Goal: Information Seeking & Learning: Learn about a topic

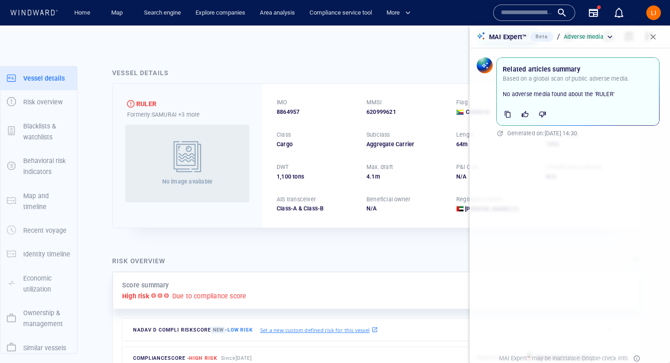
click at [517, 10] on input "text" at bounding box center [527, 13] width 52 height 14
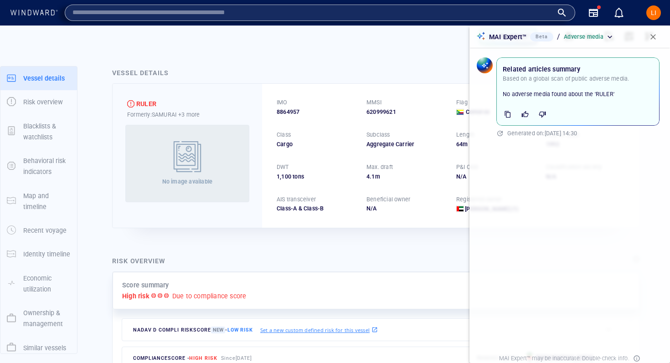
paste input "*******"
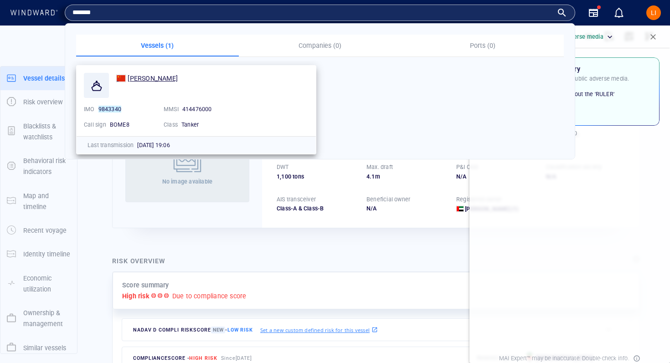
type input "*******"
click at [166, 78] on span "YUAN NAN HAI" at bounding box center [153, 78] width 50 height 7
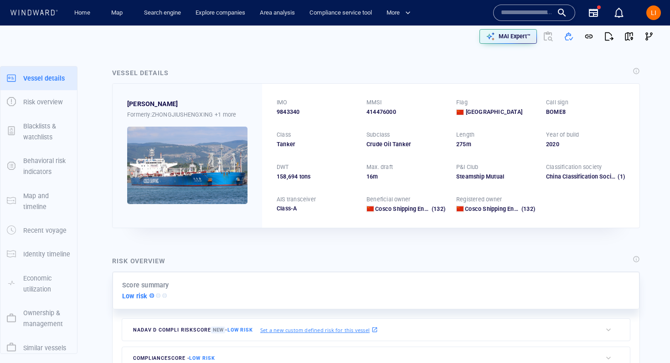
click at [533, 13] on input "text" at bounding box center [527, 13] width 52 height 14
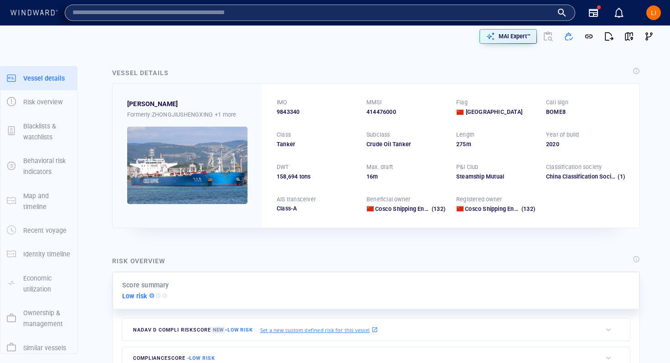
paste input "*******"
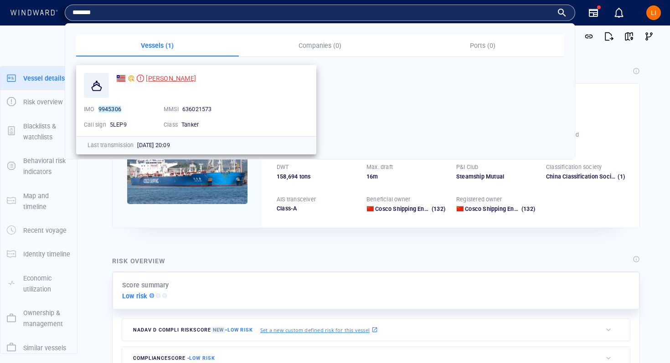
type input "*******"
click at [164, 81] on span "[PERSON_NAME]" at bounding box center [171, 78] width 50 height 7
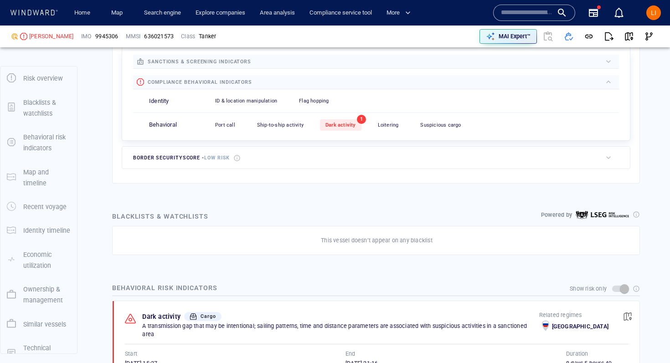
scroll to position [406, 0]
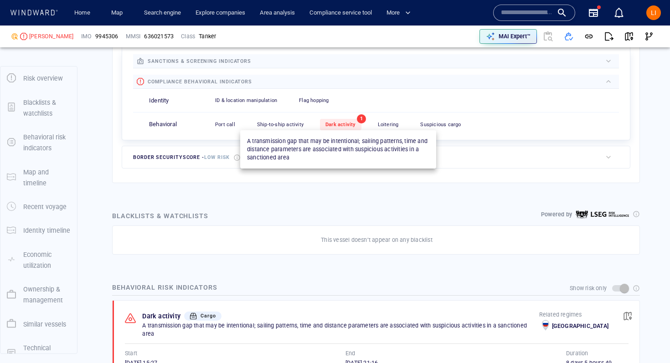
click at [326, 122] on span "Dark activity" at bounding box center [341, 125] width 31 height 6
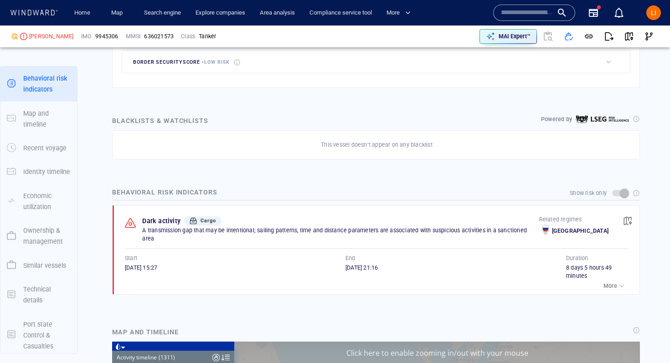
scroll to position [32638, 0]
click at [628, 217] on span "button" at bounding box center [627, 221] width 9 height 9
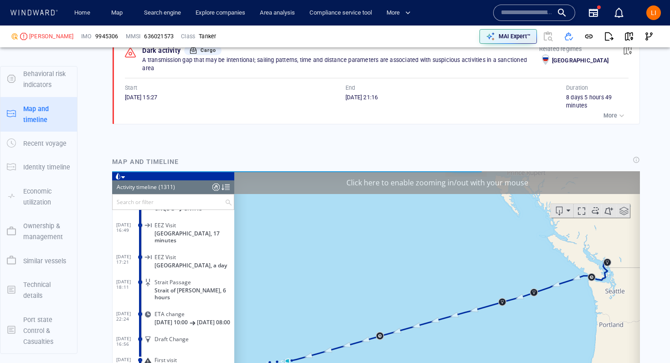
scroll to position [26510, 0]
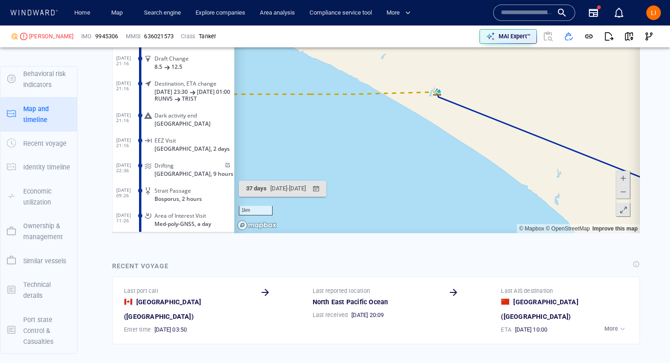
scroll to position [894, 0]
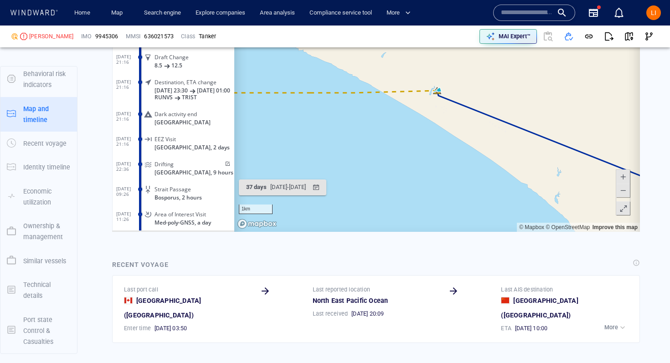
click at [627, 187] on span at bounding box center [623, 191] width 9 height 14
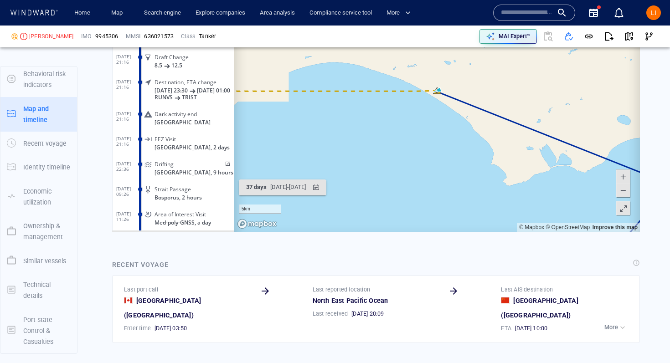
click at [627, 187] on span at bounding box center [623, 191] width 9 height 14
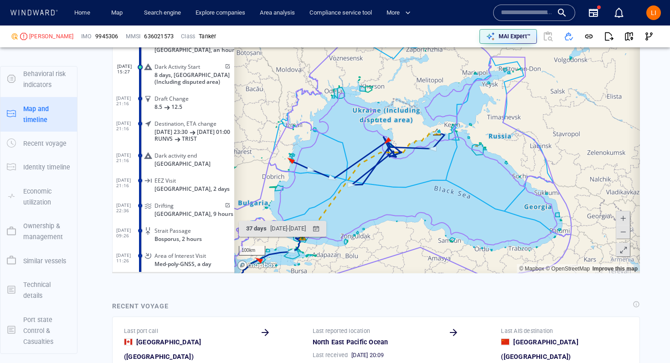
scroll to position [853, 0]
click at [623, 219] on span at bounding box center [623, 218] width 9 height 14
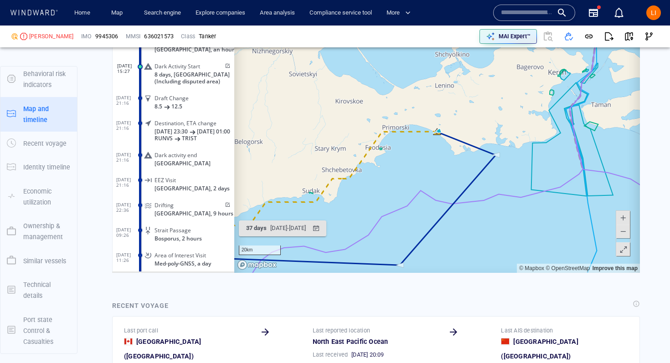
drag, startPoint x: 408, startPoint y: 205, endPoint x: 619, endPoint y: 55, distance: 259.0
click at [619, 55] on canvas "Map" at bounding box center [437, 131] width 406 height 283
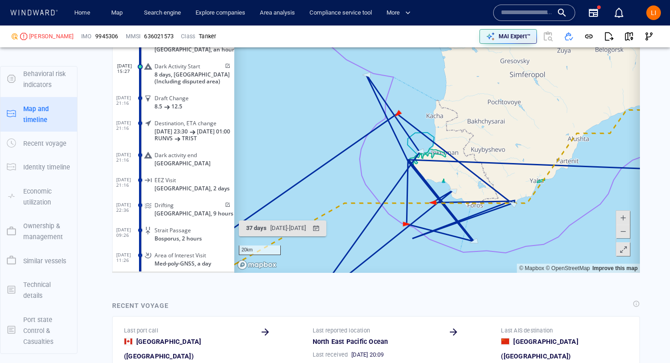
drag, startPoint x: 382, startPoint y: 95, endPoint x: 531, endPoint y: 150, distance: 159.6
click at [531, 151] on canvas "Map" at bounding box center [437, 131] width 406 height 283
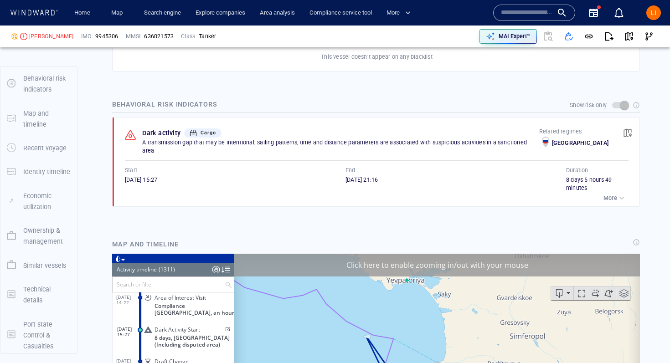
scroll to position [625, 0]
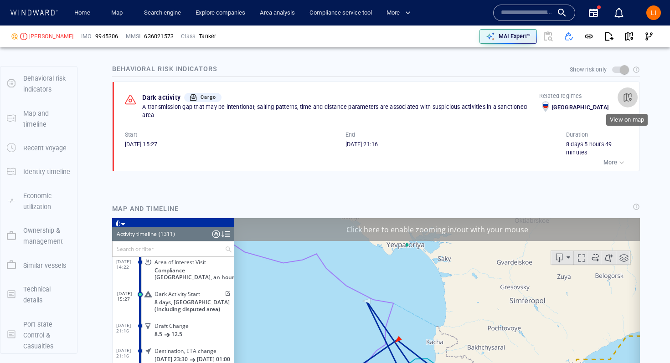
click at [630, 90] on button "button" at bounding box center [628, 98] width 20 height 20
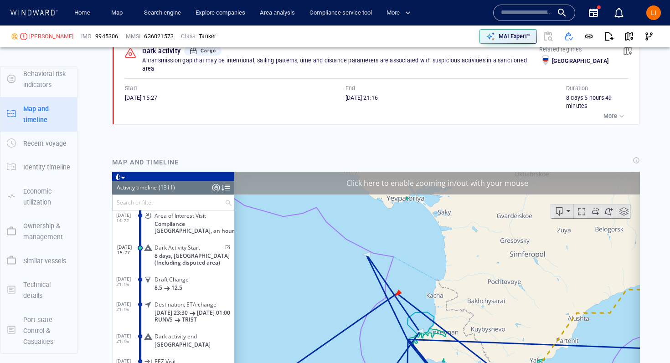
scroll to position [672, 0]
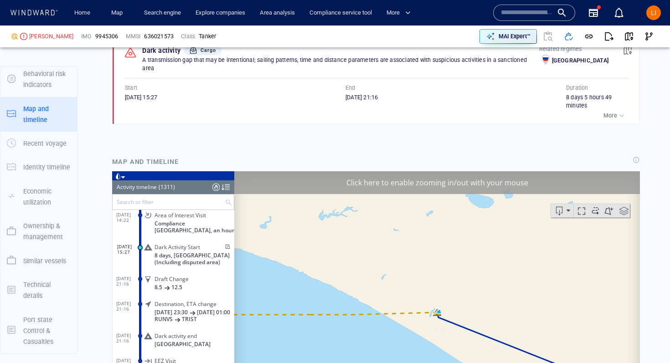
click at [224, 244] on span at bounding box center [227, 246] width 8 height 5
click at [506, 11] on input "text" at bounding box center [527, 13] width 52 height 14
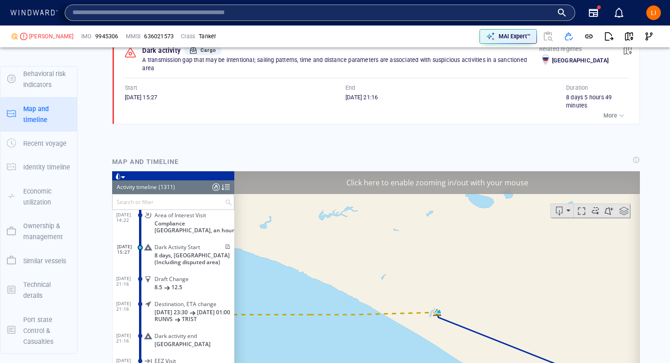
type input "**********"
click at [507, 10] on input "text" at bounding box center [313, 13] width 481 height 14
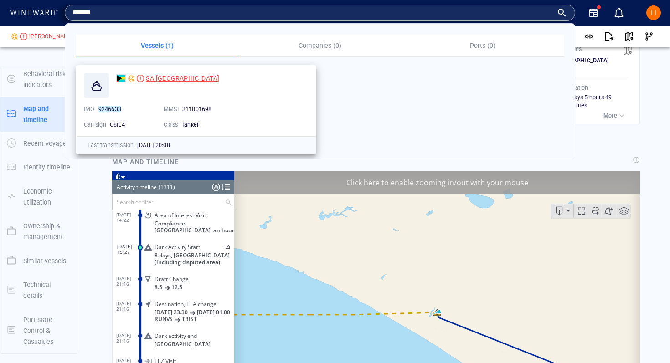
type input "*******"
click at [166, 79] on span "SA OCEANIA" at bounding box center [182, 78] width 73 height 7
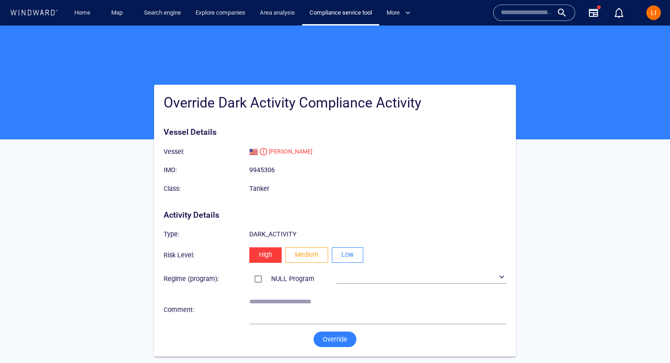
click at [352, 260] on span "Low" at bounding box center [348, 254] width 12 height 11
click at [337, 345] on span "Override" at bounding box center [335, 339] width 25 height 11
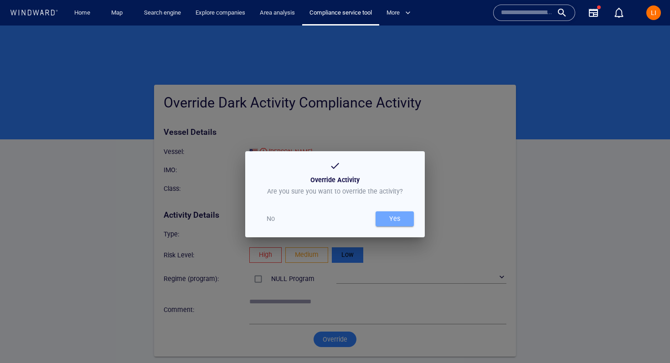
click at [405, 221] on span "Yes" at bounding box center [394, 218] width 29 height 11
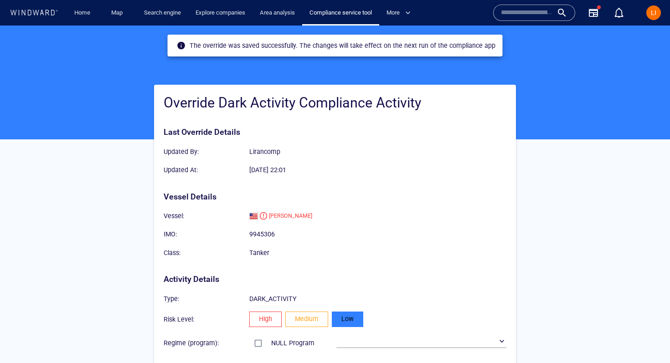
click at [522, 14] on input "text" at bounding box center [527, 13] width 52 height 14
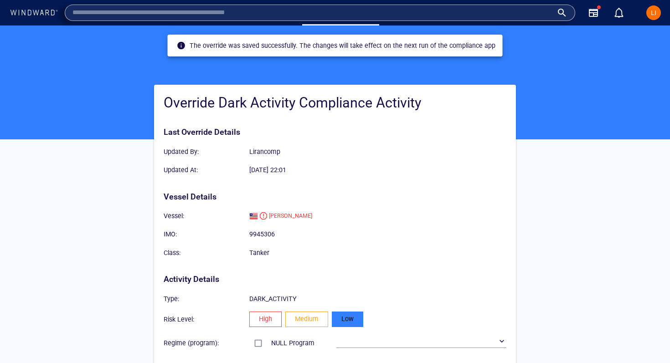
paste input "**********"
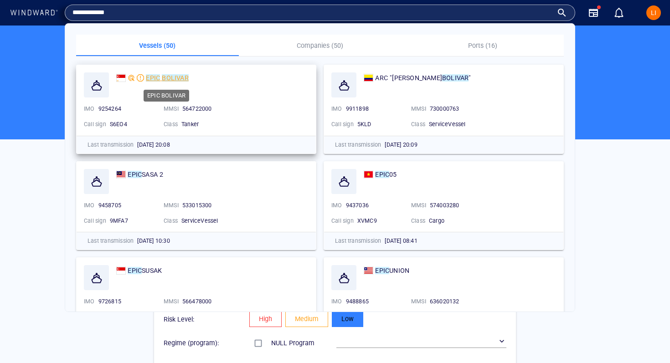
type input "**********"
click at [161, 78] on span at bounding box center [161, 77] width 2 height 7
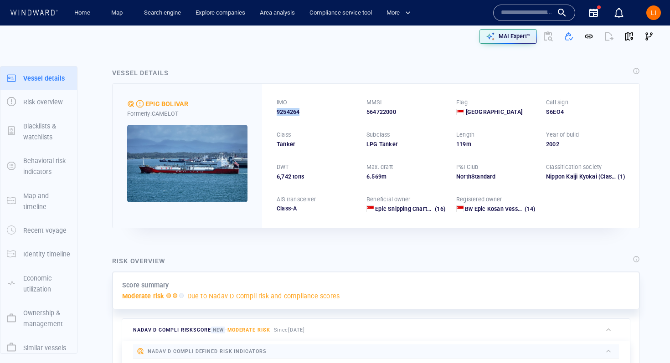
drag, startPoint x: 300, startPoint y: 110, endPoint x: 270, endPoint y: 110, distance: 30.6
click at [270, 110] on div "IMO 9254264 MMSI 564722000 Flag [GEOGRAPHIC_DATA] Call sign S6EO4 Class Tanker …" at bounding box center [451, 156] width 378 height 144
copy span "9254264"
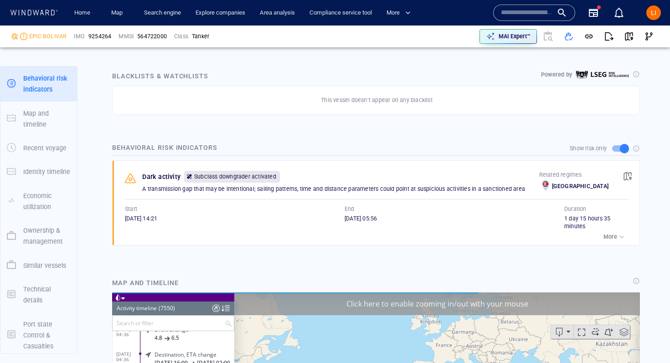
scroll to position [189115, 0]
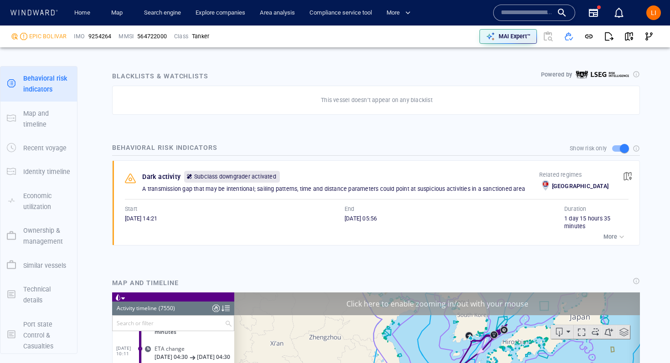
click at [627, 180] on span "button" at bounding box center [627, 176] width 9 height 9
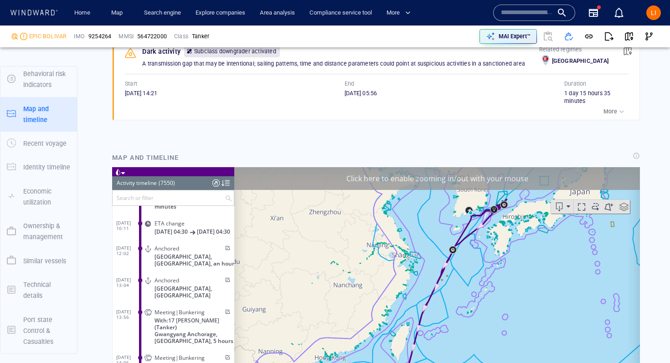
scroll to position [672, 0]
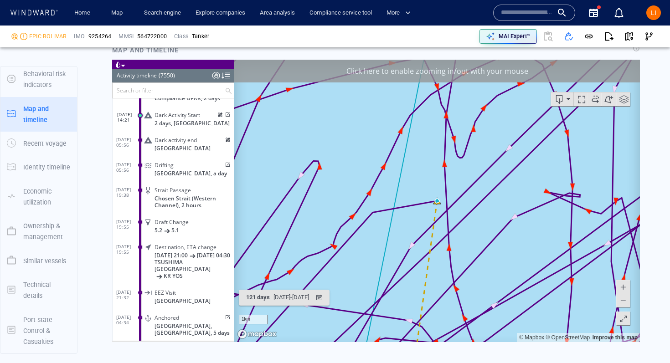
scroll to position [795, 0]
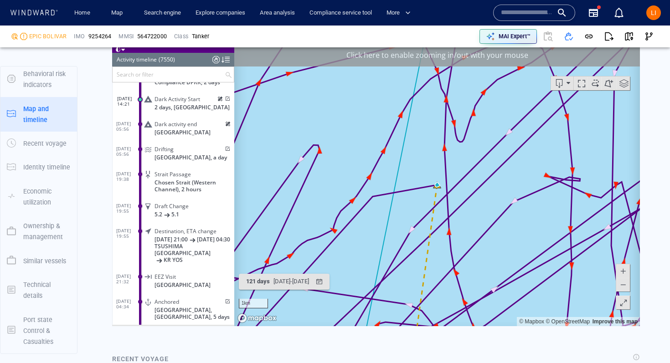
click at [627, 286] on span at bounding box center [623, 285] width 9 height 14
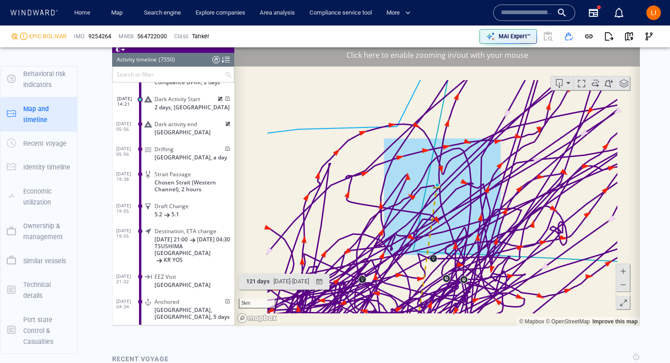
click at [627, 286] on span at bounding box center [623, 285] width 9 height 14
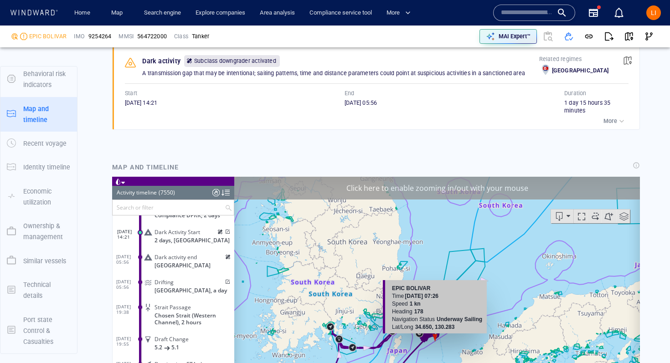
scroll to position [642, 0]
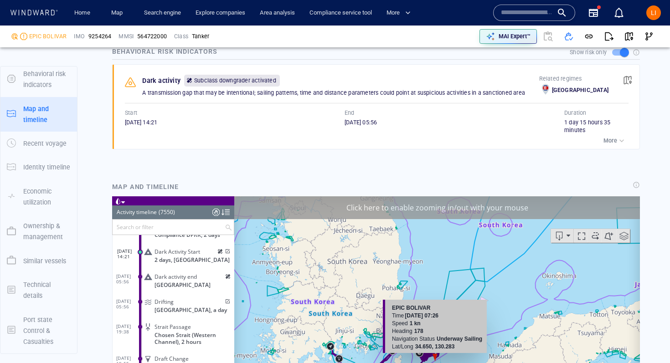
click at [531, 13] on input "text" at bounding box center [527, 13] width 52 height 14
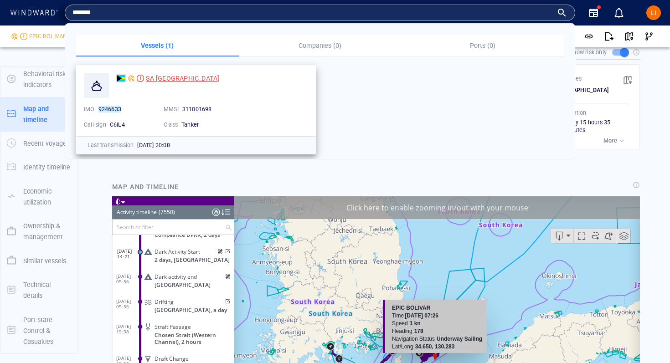
type input "*******"
click at [165, 79] on span "SA OCEANIA" at bounding box center [182, 78] width 73 height 7
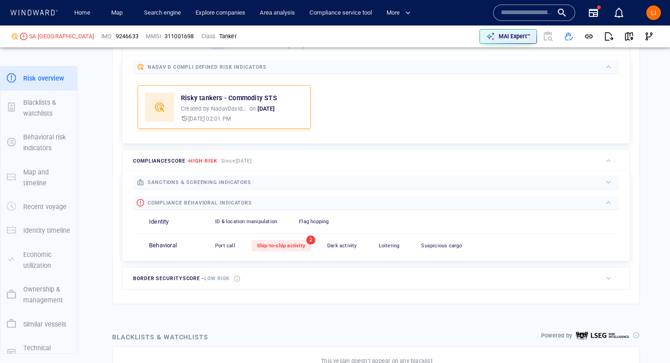
scroll to position [285, 0]
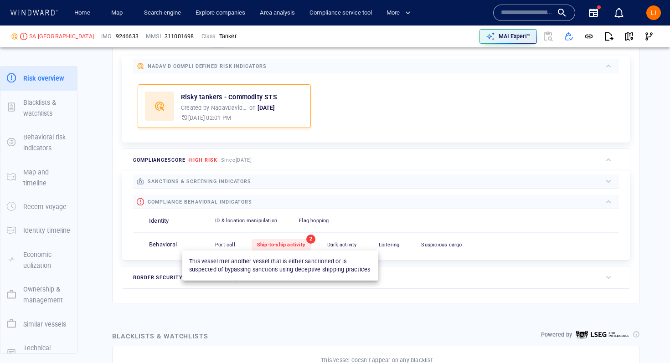
click at [278, 244] on span "Ship-to-ship activity" at bounding box center [281, 245] width 48 height 6
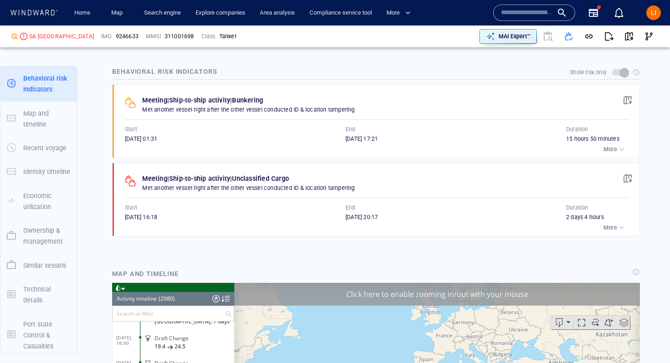
scroll to position [74497, 0]
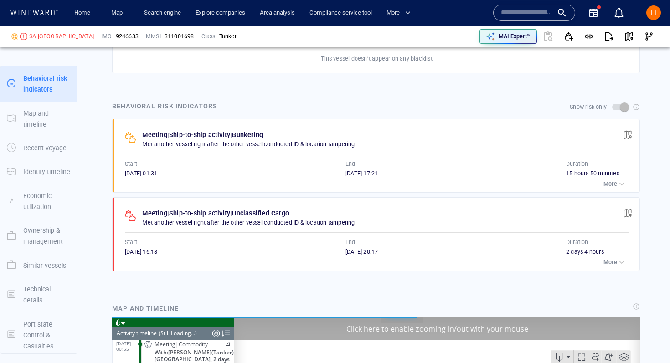
scroll to position [589, 0]
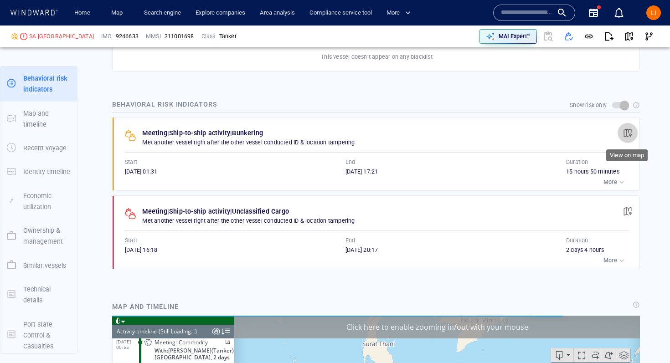
click at [627, 133] on span "button" at bounding box center [627, 133] width 9 height 9
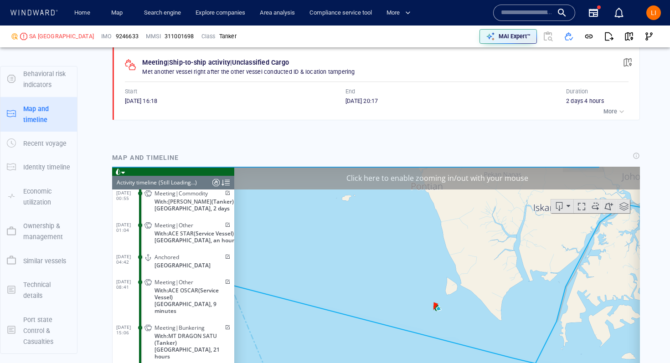
scroll to position [5493, 0]
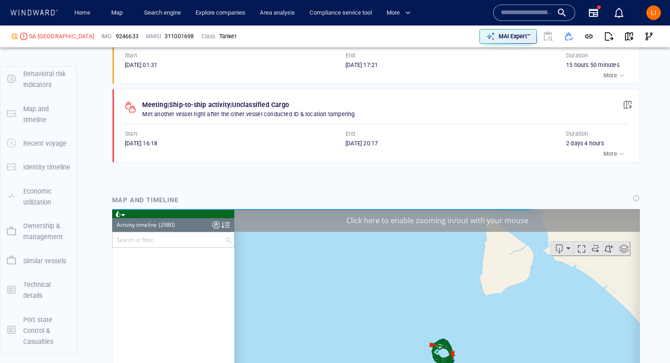
scroll to position [74497, 0]
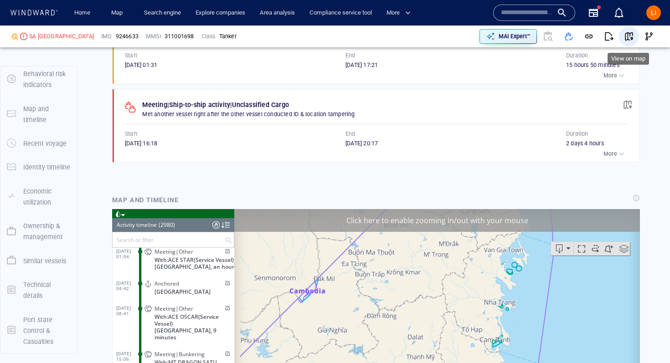
click at [631, 43] on button "button" at bounding box center [629, 36] width 20 height 20
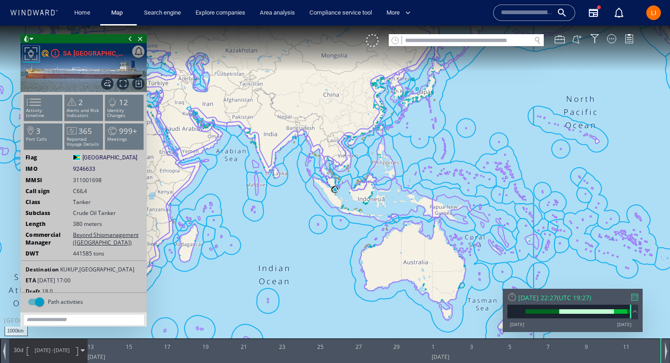
click at [557, 301] on div "[DATE] 22:27" at bounding box center [537, 298] width 39 height 9
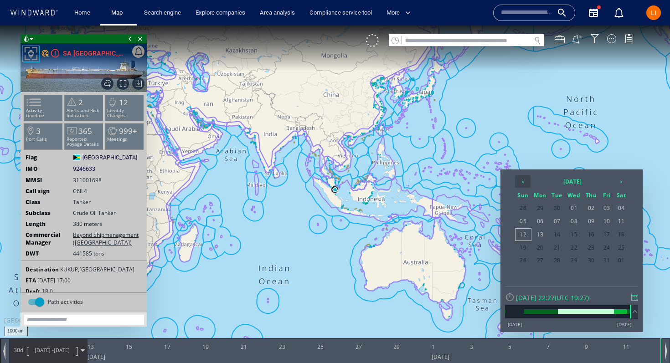
click at [524, 181] on th "‹" at bounding box center [523, 181] width 16 height 13
click at [591, 247] on span "25" at bounding box center [592, 248] width 16 height 12
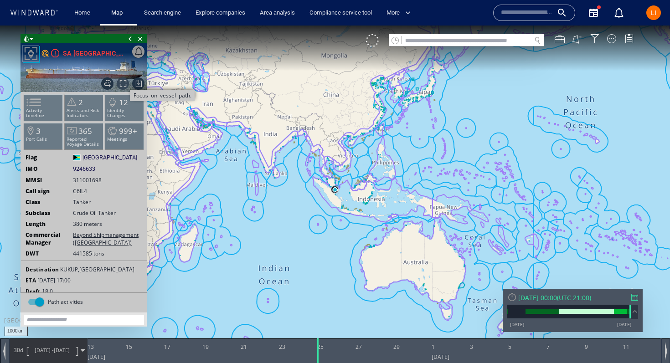
click at [120, 85] on span "Focus on vessel path." at bounding box center [123, 84] width 12 height 12
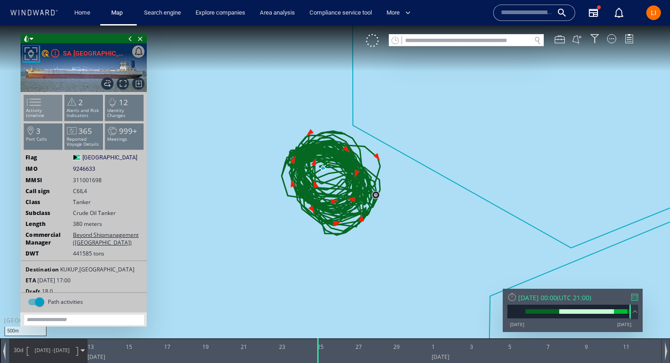
click at [35, 108] on span at bounding box center [28, 102] width 14 height 13
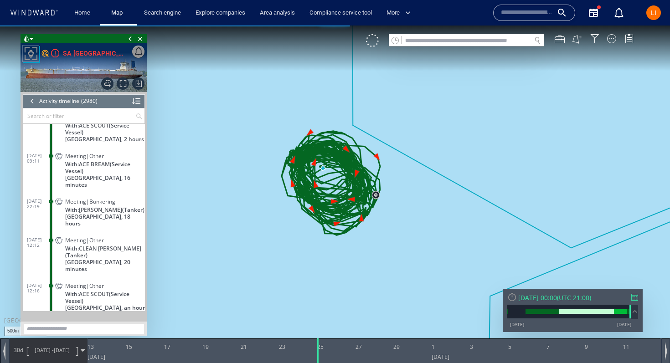
scroll to position [73583, 0]
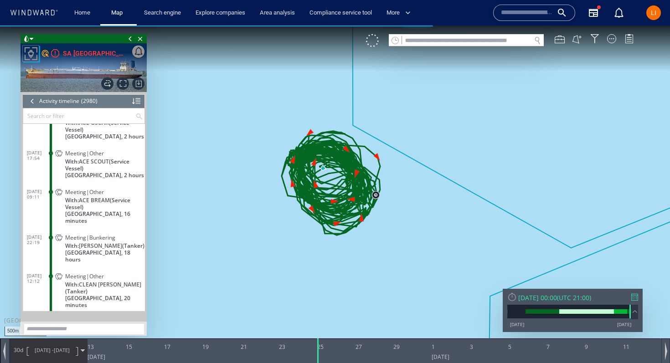
click at [68, 211] on span "Malaysia, 16 minutes" at bounding box center [105, 218] width 80 height 14
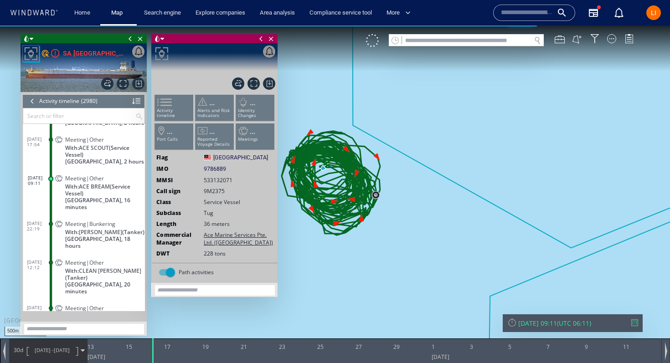
scroll to position [73586, 0]
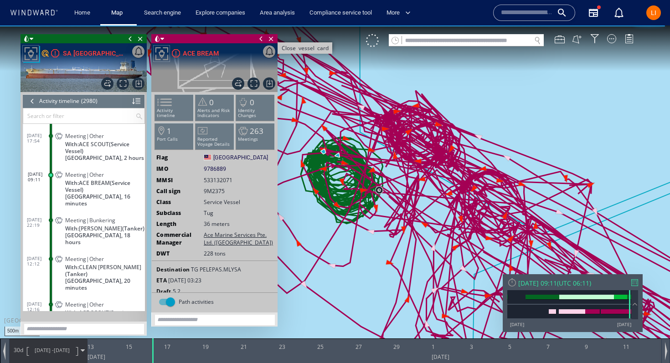
click at [270, 38] on span "Close vessel card" at bounding box center [271, 38] width 10 height 9
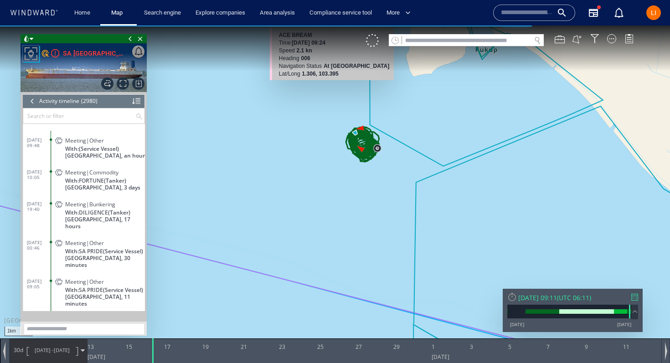
scroll to position [72852, 0]
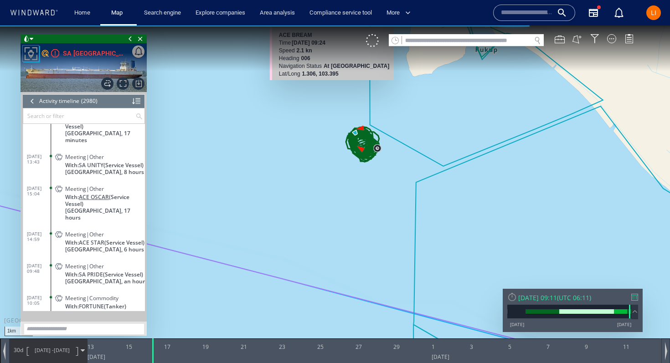
click at [108, 194] on span "ACE OSCAR" at bounding box center [94, 197] width 30 height 7
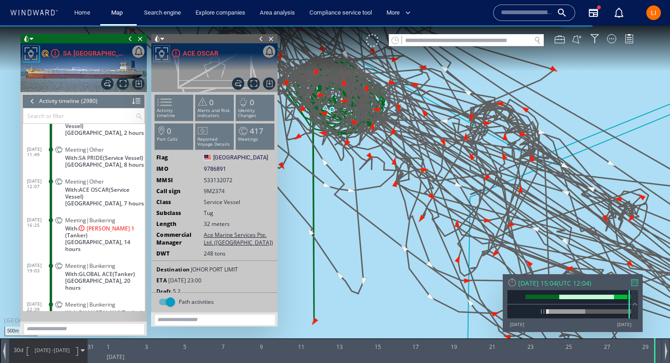
scroll to position [72461, 0]
click at [270, 34] on span "Close vessel card" at bounding box center [271, 38] width 10 height 9
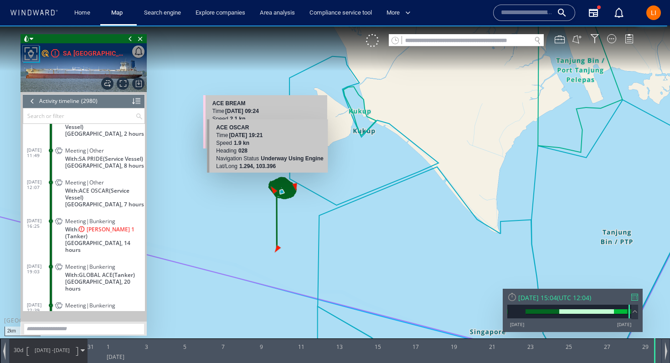
click at [542, 300] on div "Fri 29/08/2025 15:04" at bounding box center [537, 298] width 39 height 9
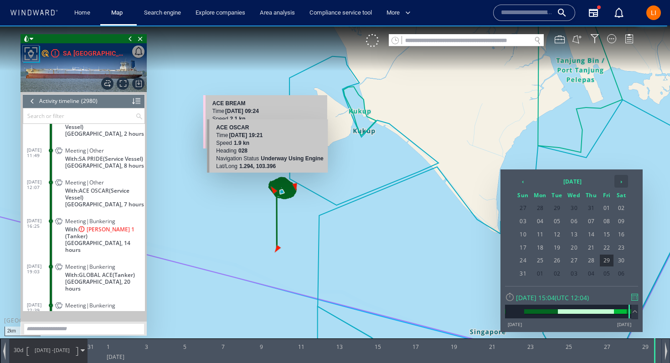
click at [621, 187] on th "›" at bounding box center [622, 181] width 14 height 13
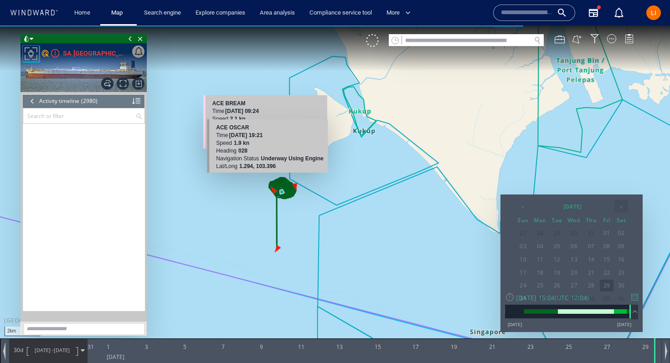
scroll to position [74163, 0]
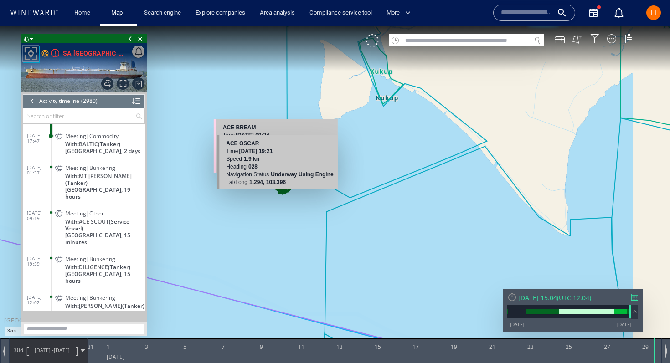
click at [297, 227] on canvas "Map" at bounding box center [335, 190] width 670 height 329
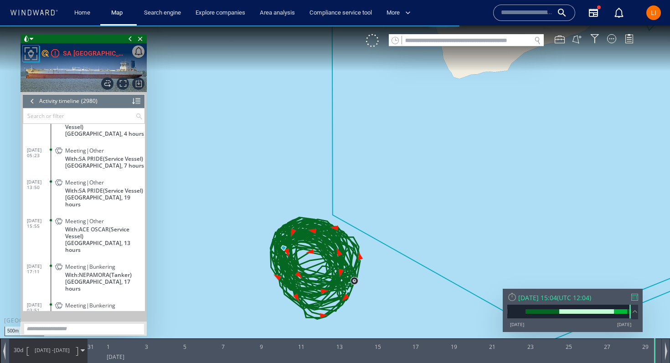
scroll to position [67105, 0]
click at [24, 171] on div "23/06/25 22:41 Meeting|Other With: ACE STAR (Service Vessel) Malaysia, a day 24…" at bounding box center [84, 308] width 122 height 549
click at [36, 164] on dt "24/06/25 05:23" at bounding box center [39, 153] width 24 height 21
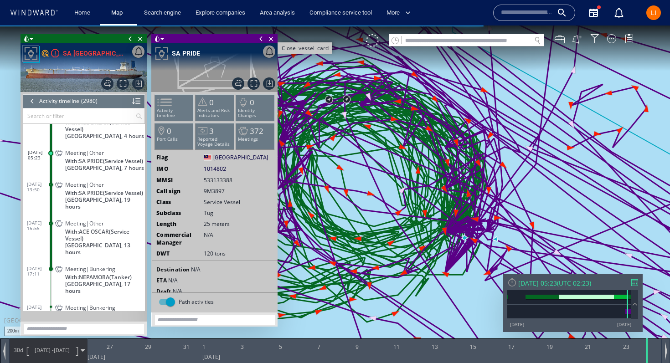
click at [270, 40] on span "Close vessel card" at bounding box center [271, 38] width 10 height 9
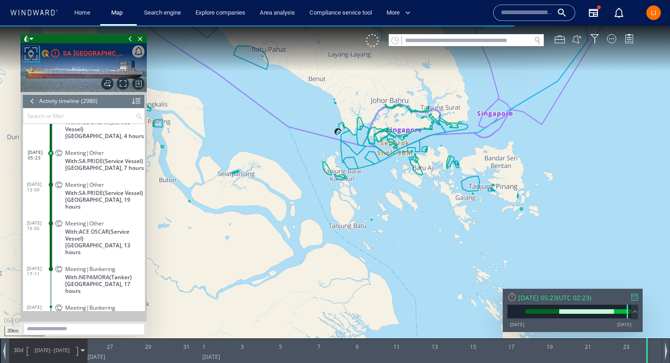
click at [509, 299] on div at bounding box center [513, 297] width 10 height 10
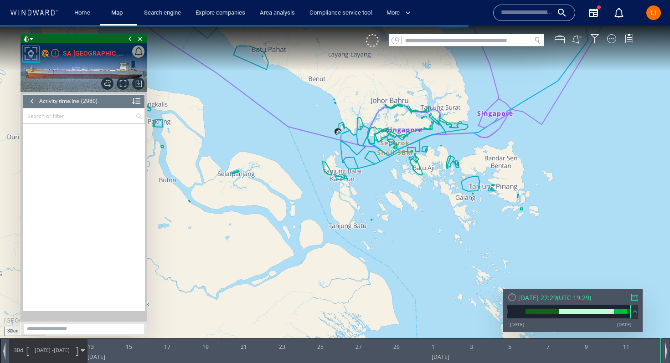
scroll to position [74553, 0]
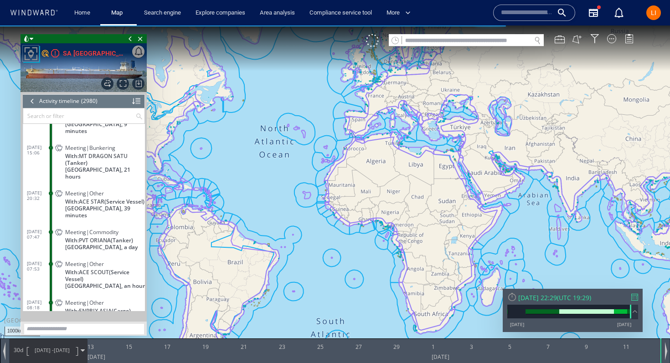
drag, startPoint x: 402, startPoint y: 192, endPoint x: 498, endPoint y: 298, distance: 143.0
click at [498, 298] on canvas "Map" at bounding box center [335, 190] width 670 height 329
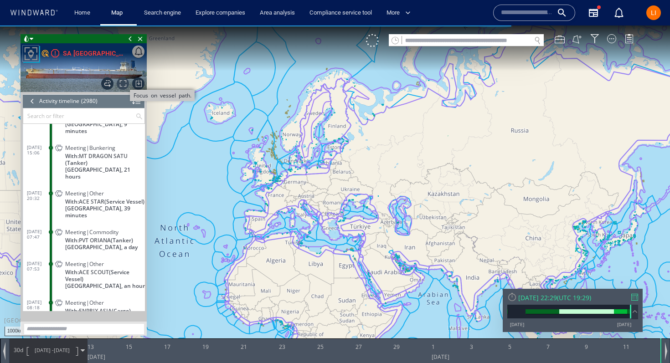
click at [124, 84] on span "Focus on vessel path." at bounding box center [123, 84] width 12 height 12
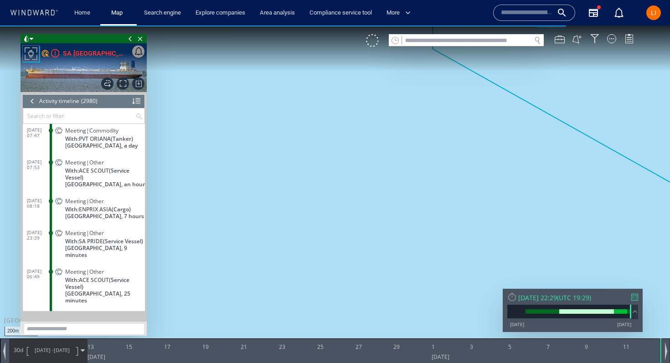
scroll to position [74671, 0]
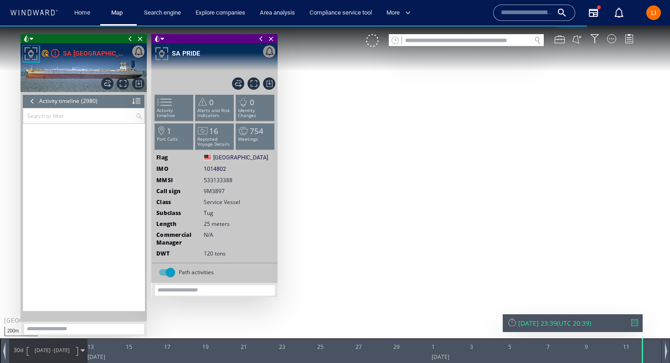
scroll to position [74671, 0]
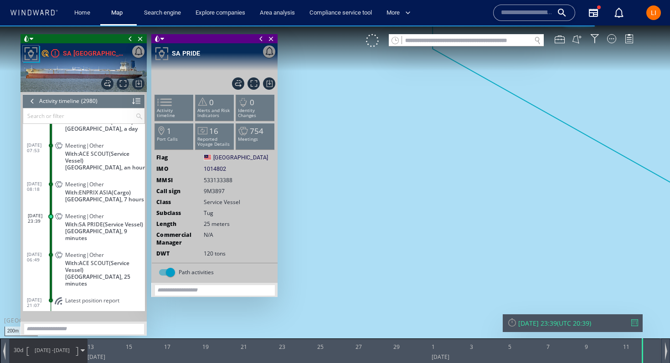
click at [44, 231] on dl "[DATE] 23:39 Meeting|Other With: SA PRIDE (Service [GEOGRAPHIC_DATA]) [GEOGRAPH…" at bounding box center [86, 226] width 118 height 39
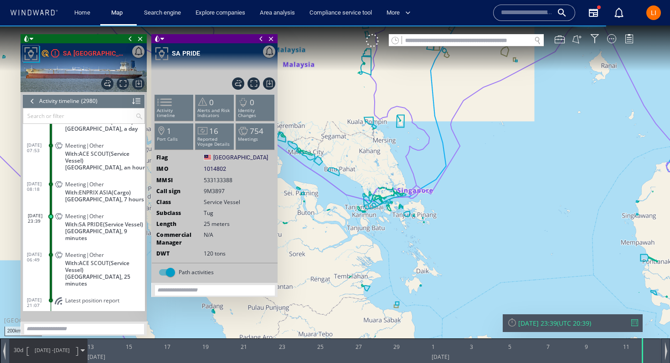
scroll to position [74665, 0]
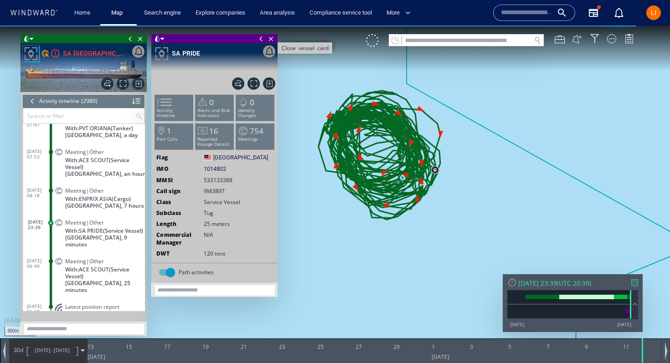
click at [270, 40] on span "Close vessel card" at bounding box center [271, 38] width 10 height 9
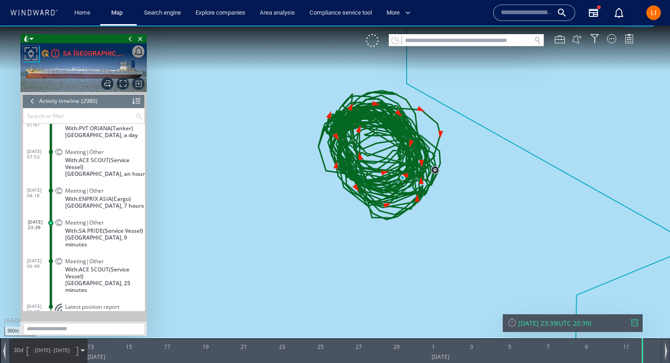
click at [33, 99] on div at bounding box center [32, 101] width 10 height 14
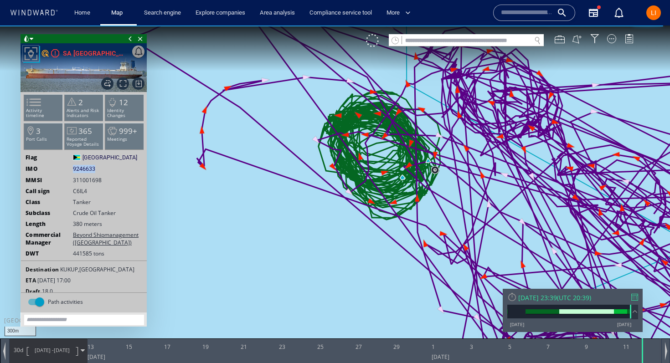
drag, startPoint x: 96, startPoint y: 168, endPoint x: 57, endPoint y: 167, distance: 38.8
click at [57, 167] on div "IMO 9246633 9246633" at bounding box center [84, 169] width 126 height 8
copy div "9246633"
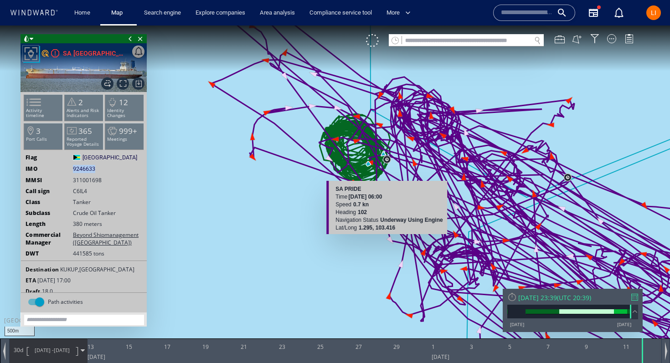
drag, startPoint x: 453, startPoint y: 102, endPoint x: 404, endPoint y: 256, distance: 162.4
click at [404, 256] on canvas "Map" at bounding box center [335, 190] width 670 height 329
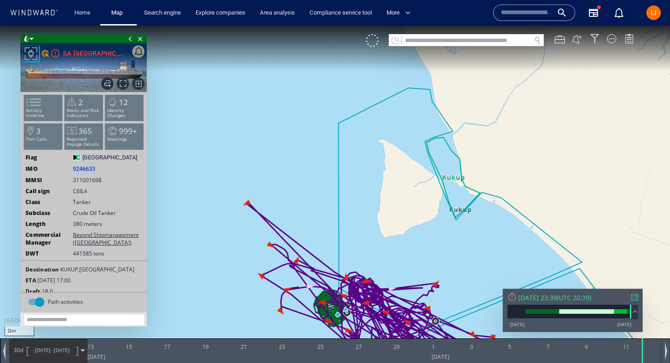
drag, startPoint x: 508, startPoint y: 114, endPoint x: 479, endPoint y: 145, distance: 43.2
click at [479, 145] on canvas "Map" at bounding box center [335, 190] width 670 height 329
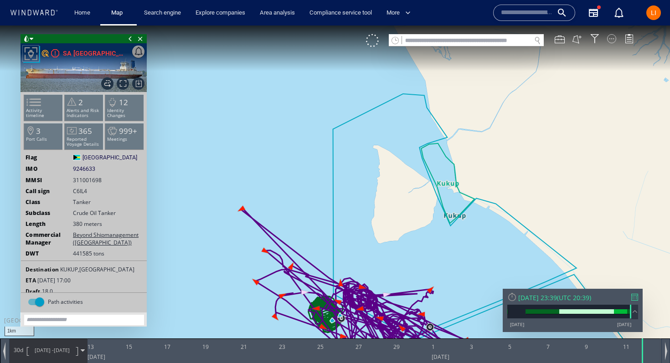
click at [615, 37] on div at bounding box center [611, 38] width 9 height 9
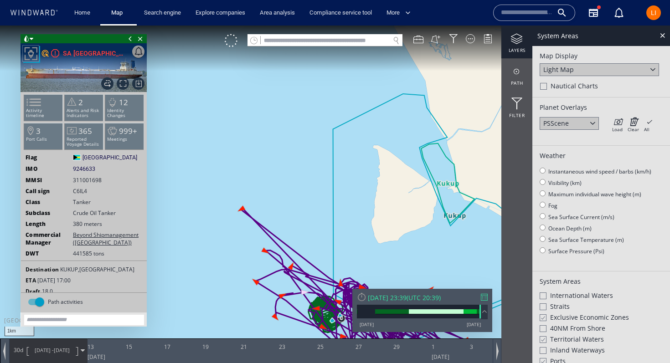
click at [586, 76] on div "Light Map" at bounding box center [599, 69] width 119 height 13
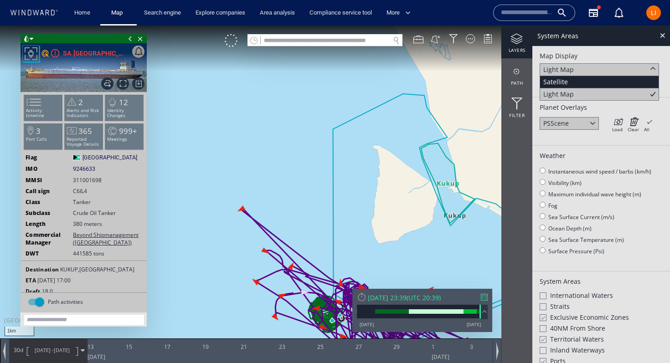
click at [576, 82] on div "Satellite" at bounding box center [599, 82] width 119 height 12
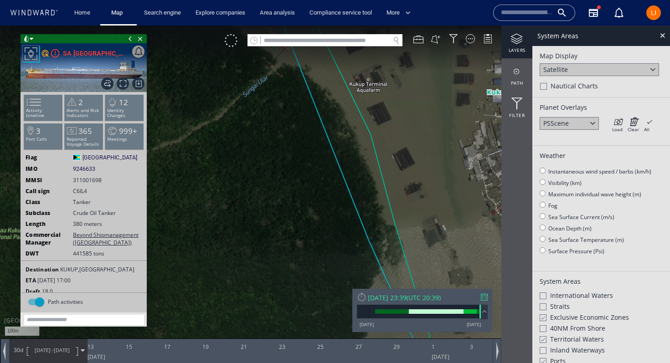
drag, startPoint x: 443, startPoint y: 191, endPoint x: 424, endPoint y: 225, distance: 39.6
click at [424, 225] on canvas "Map" at bounding box center [335, 190] width 670 height 329
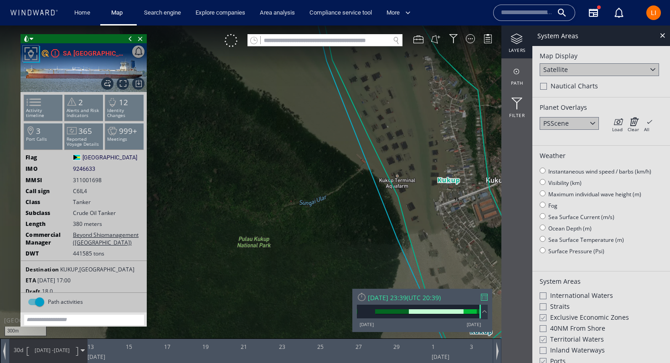
drag, startPoint x: 471, startPoint y: 188, endPoint x: 414, endPoint y: 173, distance: 59.0
click at [414, 173] on canvas "Map" at bounding box center [335, 190] width 670 height 329
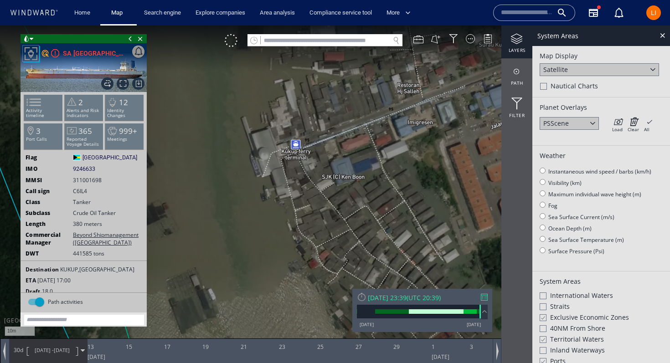
drag, startPoint x: 409, startPoint y: 200, endPoint x: 583, endPoint y: 197, distance: 174.2
click at [583, 26] on div "10m © Mapbox © OpenStreetMap Improve this map © Maxar 0 0 [DATE] 13 15 17 19 21…" at bounding box center [335, 26] width 670 height 0
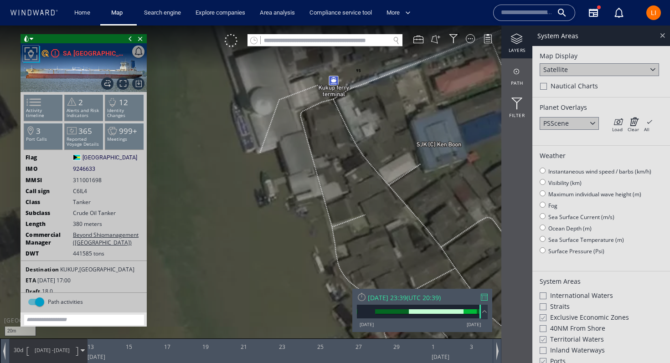
click at [660, 37] on div at bounding box center [663, 35] width 10 height 10
